Goal: Navigation & Orientation: Find specific page/section

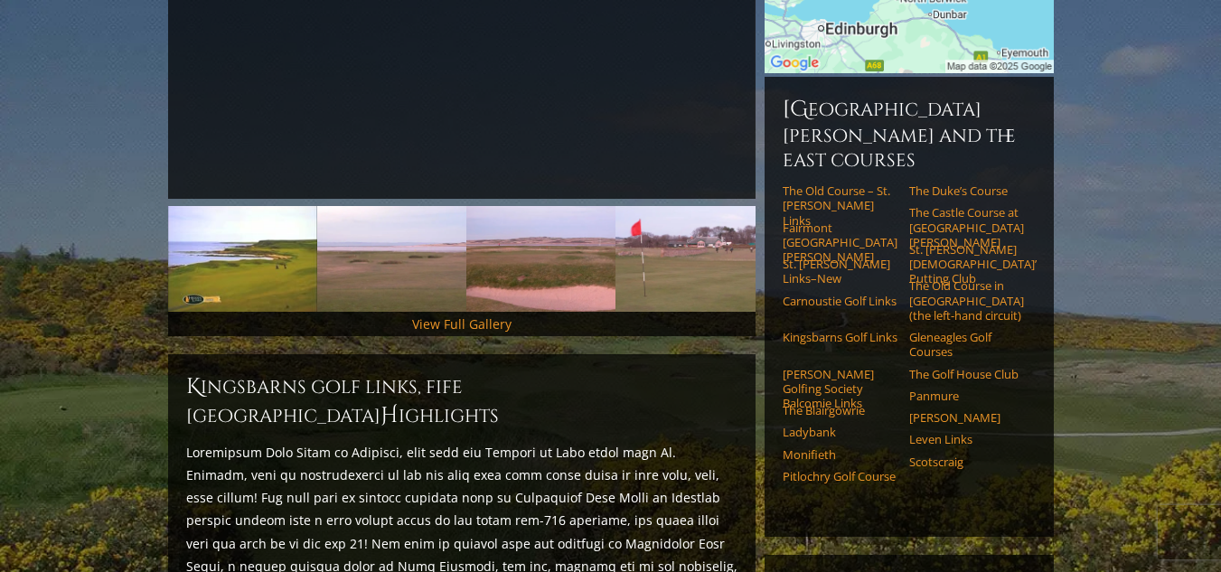
scroll to position [452, 0]
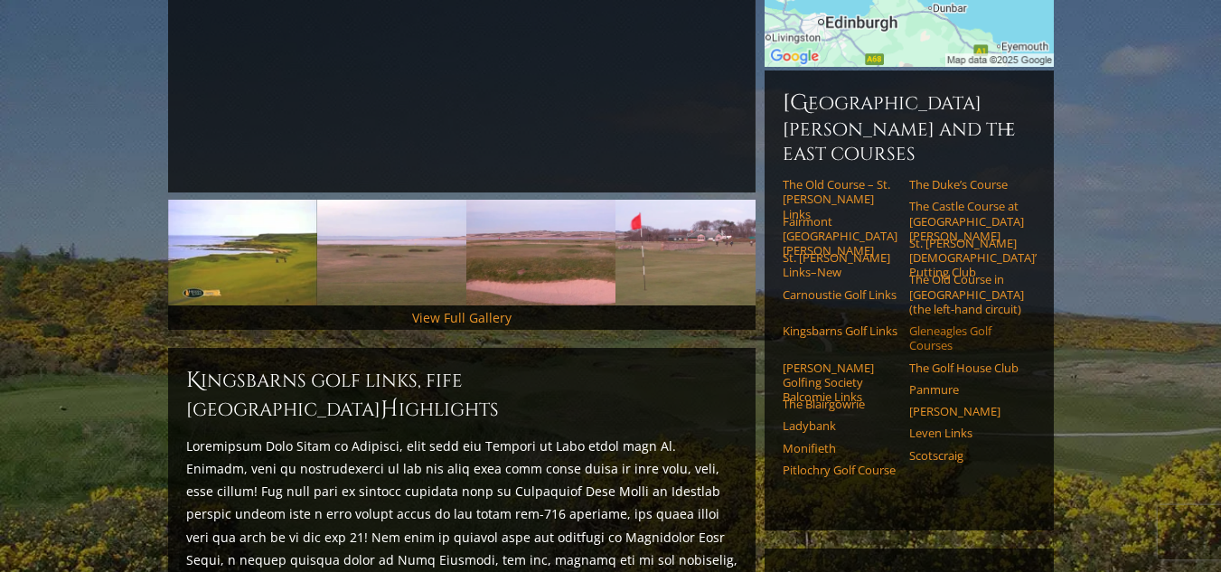
click at [932, 323] on link "Gleneagles Golf Courses" at bounding box center [966, 338] width 115 height 30
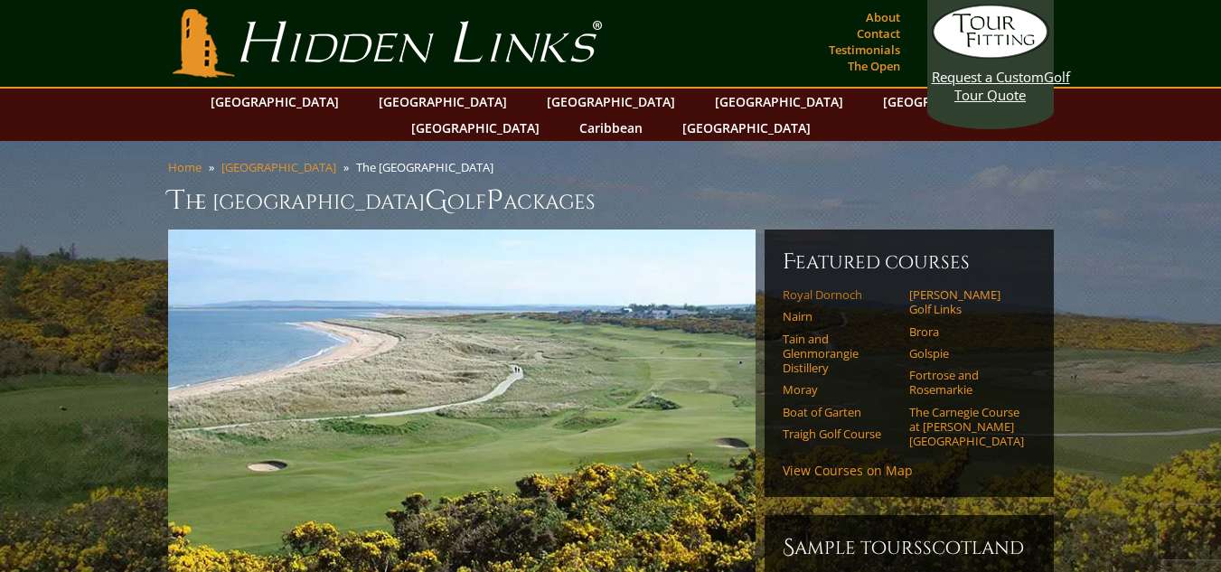
click at [807, 287] on link "Royal Dornoch" at bounding box center [839, 294] width 115 height 14
